Goal: Task Accomplishment & Management: Use online tool/utility

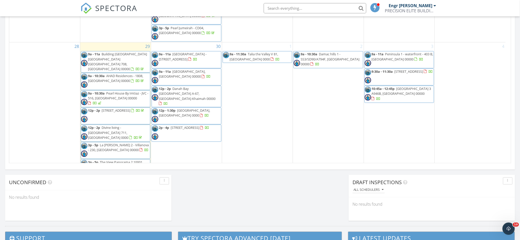
scroll to position [428, 0]
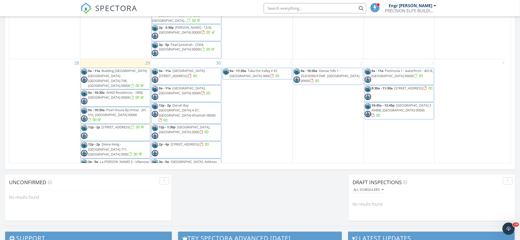
scroll to position [399, 0]
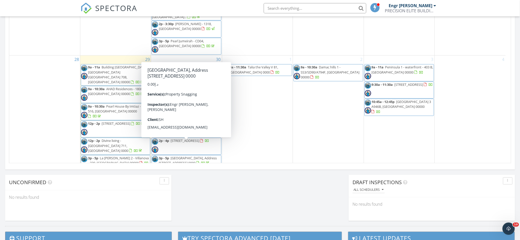
click at [169, 156] on span "Dubai hills, Address Hillcrest, Villa 11, Dubai 0000" at bounding box center [188, 160] width 58 height 9
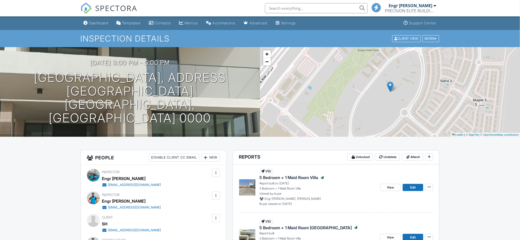
drag, startPoint x: 485, startPoint y: 164, endPoint x: 486, endPoint y: 160, distance: 3.4
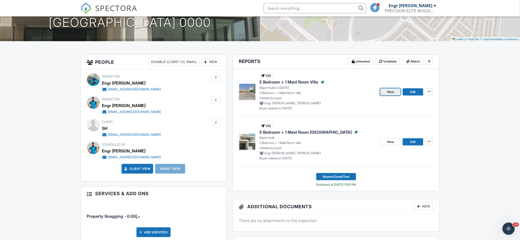
click at [392, 92] on span "View" at bounding box center [390, 92] width 7 height 5
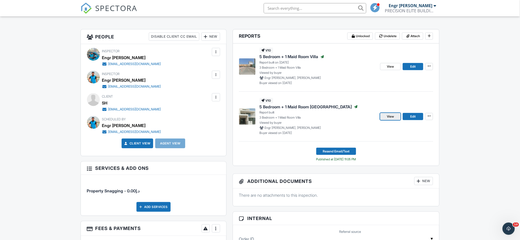
click at [385, 118] on link "View" at bounding box center [390, 116] width 21 height 7
